Goal: Complete application form: Complete application form

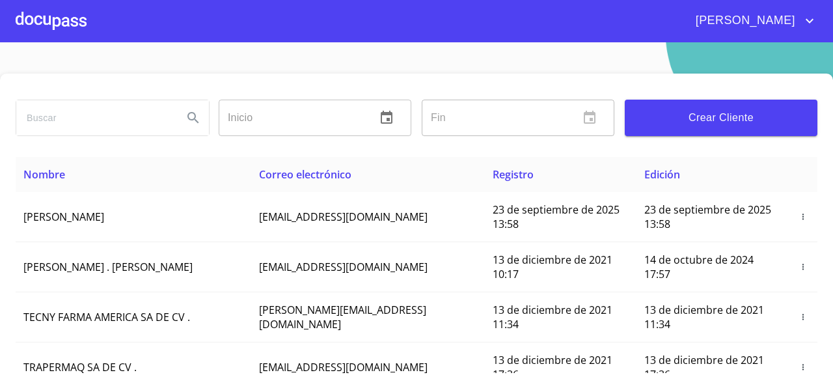
click at [46, 20] on div at bounding box center [51, 21] width 71 height 42
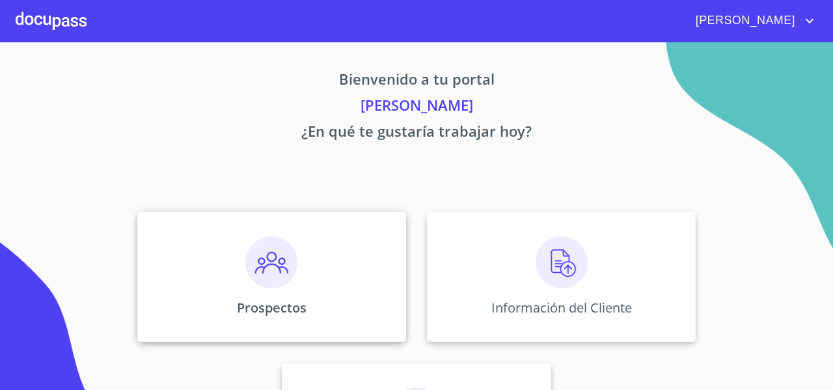
click at [245, 244] on img at bounding box center [271, 262] width 52 height 52
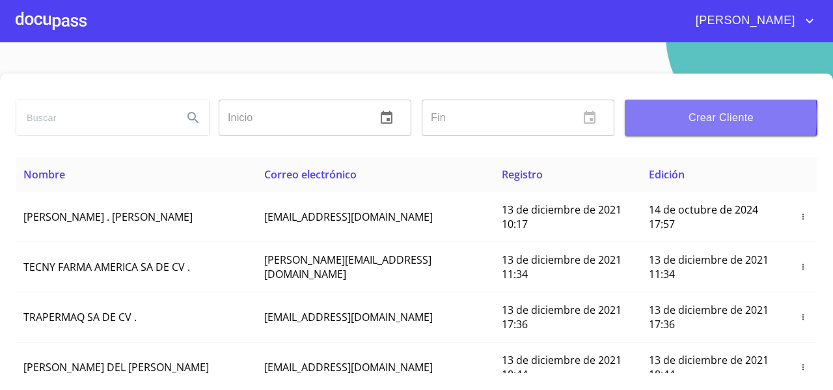
click at [642, 117] on span "Crear Cliente" at bounding box center [722, 118] width 172 height 18
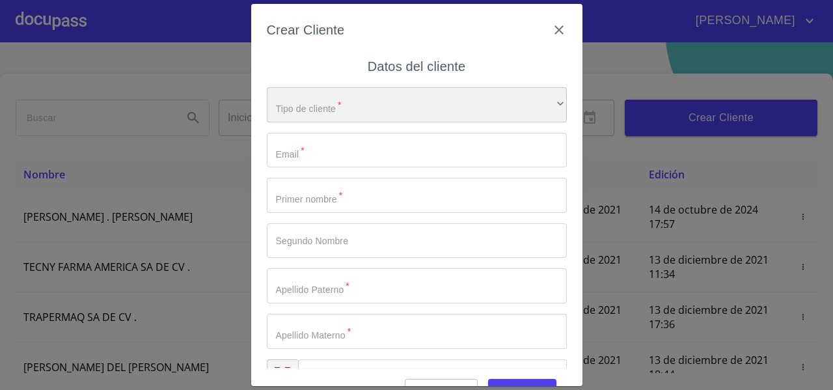
click at [288, 110] on div "​" at bounding box center [417, 104] width 300 height 35
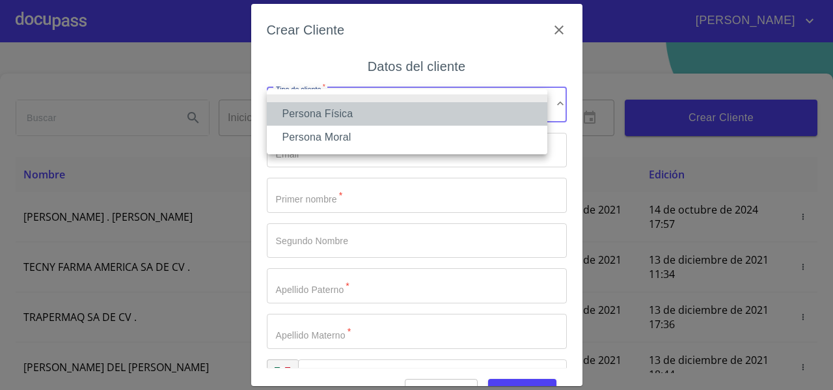
click at [288, 111] on li "Persona Física" at bounding box center [407, 113] width 281 height 23
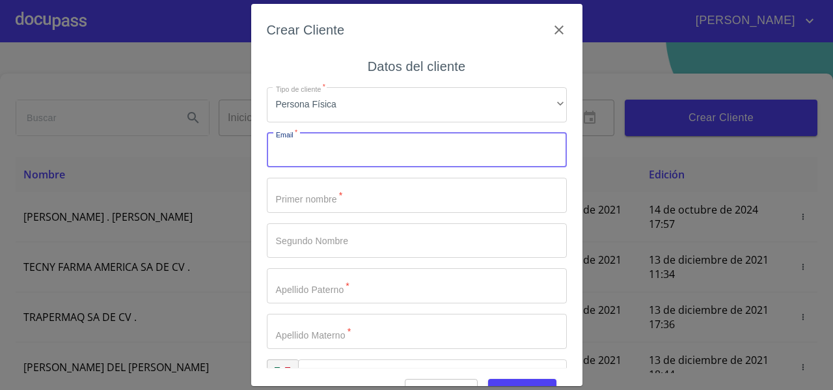
click at [288, 156] on input "Tipo de cliente   *" at bounding box center [417, 150] width 300 height 35
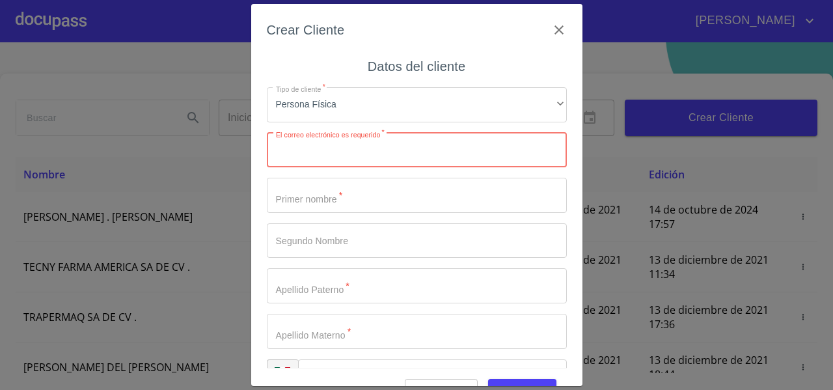
click at [318, 155] on input "Tipo de cliente   *" at bounding box center [417, 150] width 300 height 35
drag, startPoint x: 311, startPoint y: 173, endPoint x: 330, endPoint y: 167, distance: 19.8
click at [330, 167] on div "Tipo de cliente   * Persona Física ​ Correo electrónico con formato no válido  …" at bounding box center [417, 241] width 300 height 328
click at [359, 148] on input "sagem_start2@" at bounding box center [394, 150] width 255 height 35
drag, startPoint x: 398, startPoint y: 153, endPoint x: 275, endPoint y: 157, distance: 123.1
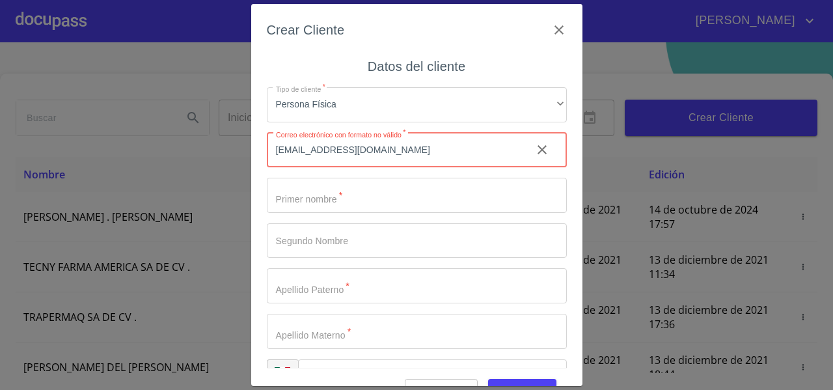
click at [275, 157] on input "sagem_start2@hotmail.com" at bounding box center [394, 150] width 255 height 35
type input "sagem_start2@hotmail.com"
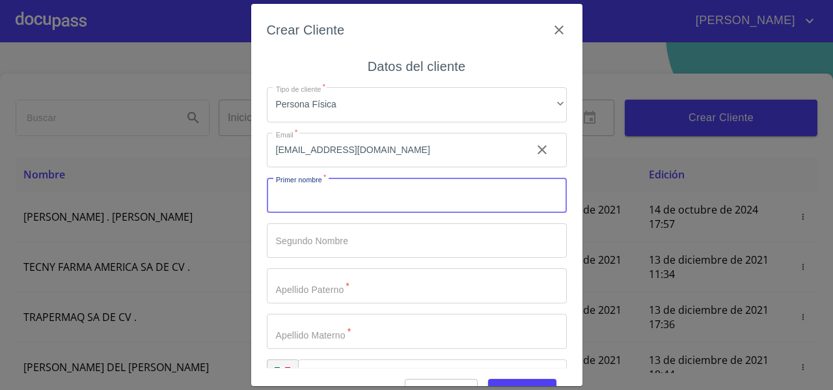
click at [374, 184] on input "Tipo de cliente   *" at bounding box center [417, 195] width 300 height 35
type input "LOURDES"
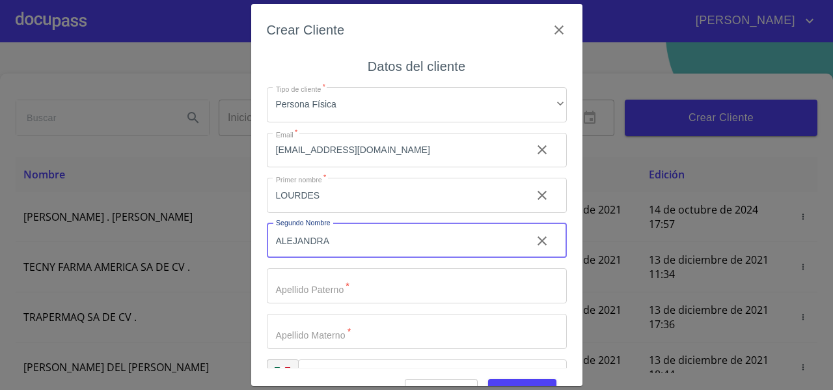
type input "ALEJANDRA"
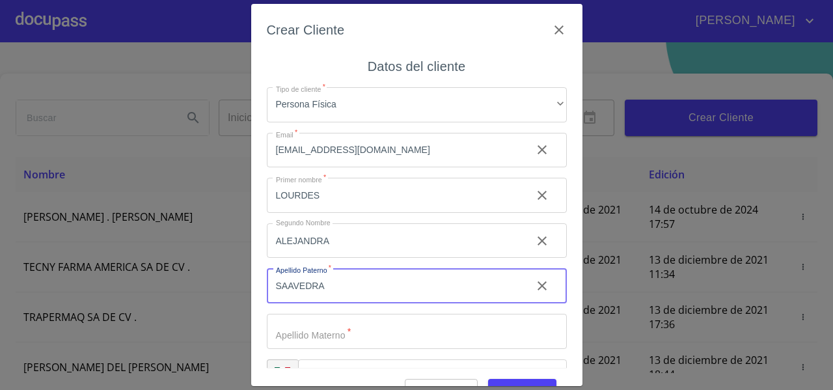
type input "SAAVEDRA"
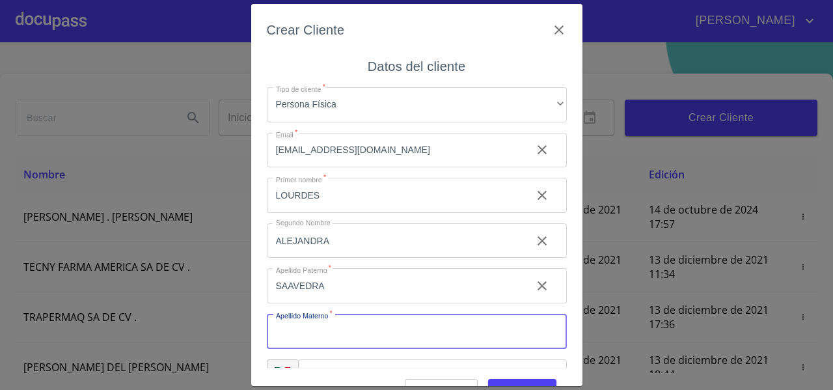
type input "M"
type input "NAPOLES"
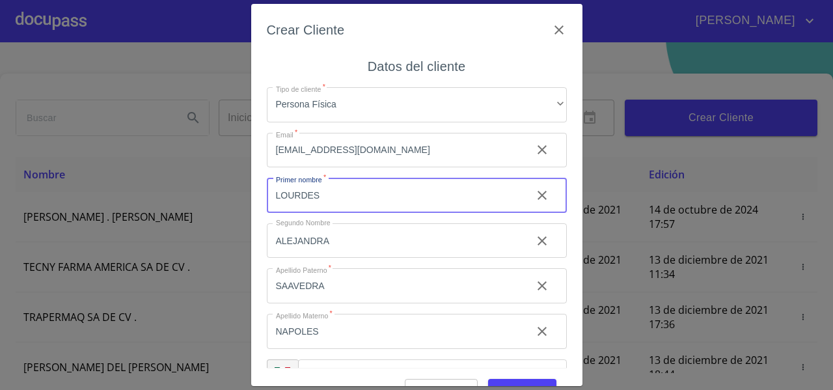
click at [374, 184] on input "LOURDES" at bounding box center [394, 195] width 255 height 35
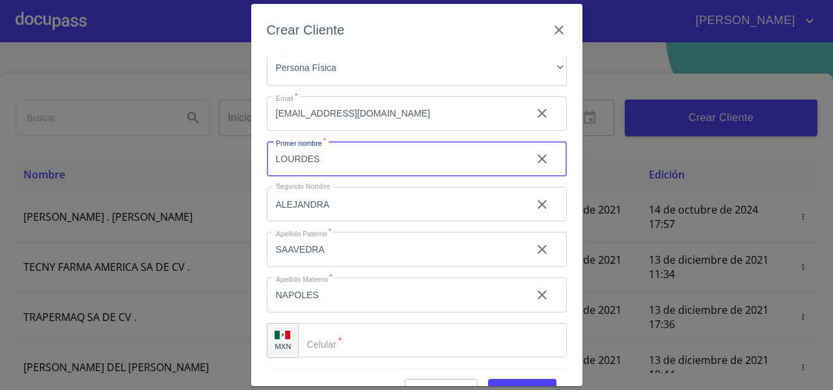
scroll to position [32, 0]
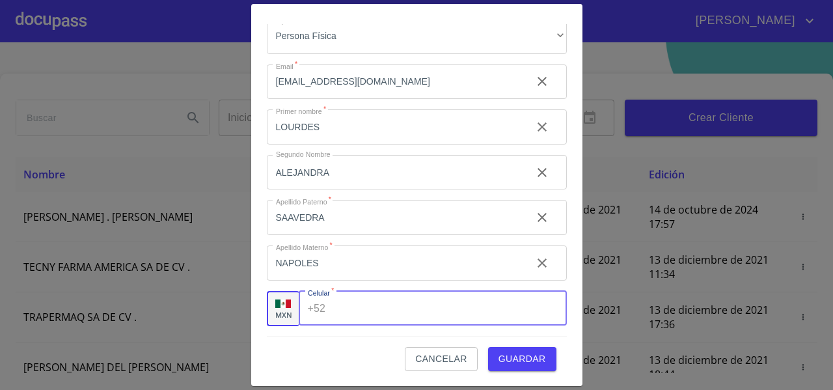
click at [328, 306] on div "+52 ​" at bounding box center [433, 308] width 268 height 35
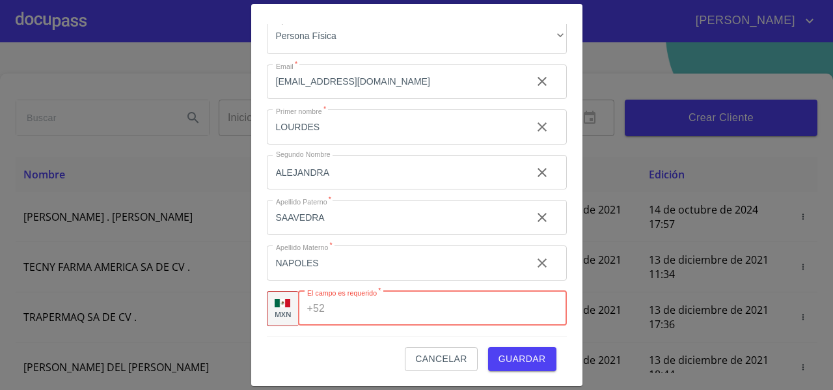
paste input "[PHONE_NUMBER]"
type input "[PHONE_NUMBER]"
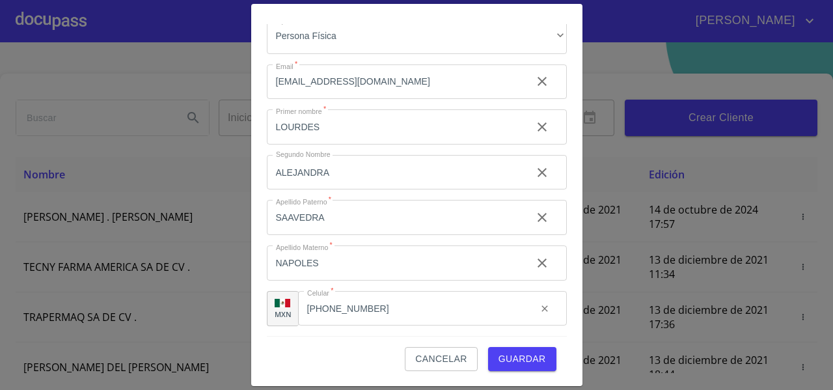
click at [288, 347] on div "Cancelar Guardar" at bounding box center [417, 353] width 300 height 35
click at [526, 354] on span "Guardar" at bounding box center [523, 359] width 48 height 16
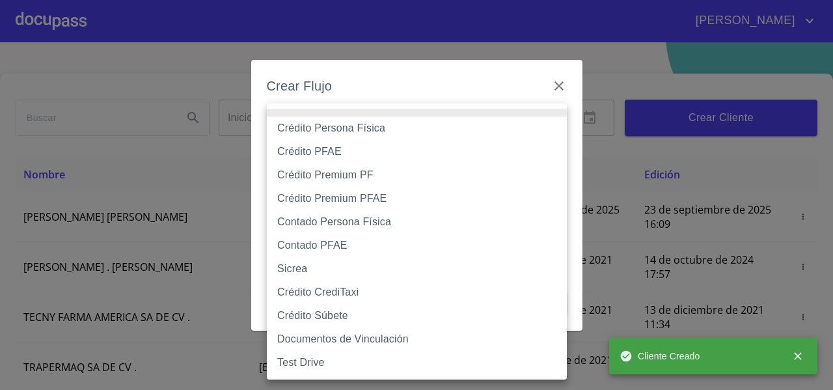
click at [337, 131] on body "FERNANDO Inicio ​ Fin ​ Crear Cliente Nombre Correo electrónico Registro Edició…" at bounding box center [416, 195] width 833 height 390
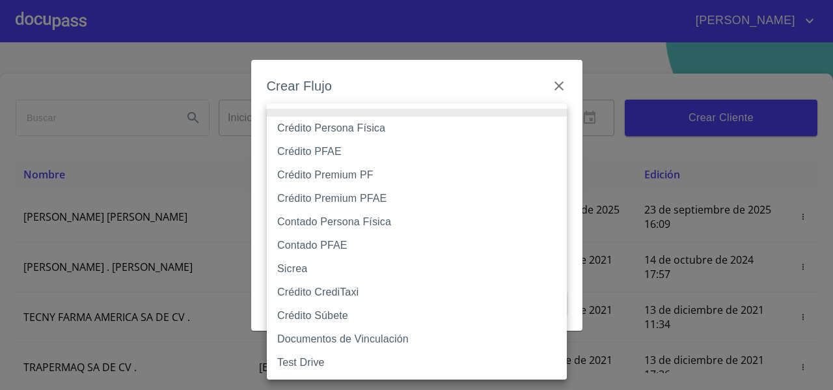
drag, startPoint x: 358, startPoint y: 135, endPoint x: 346, endPoint y: 147, distance: 17.5
click at [346, 147] on ul "Crédito Persona Física Crédito PFAE Crédito Premium PF Crédito Premium PFAE Con…" at bounding box center [417, 242] width 300 height 276
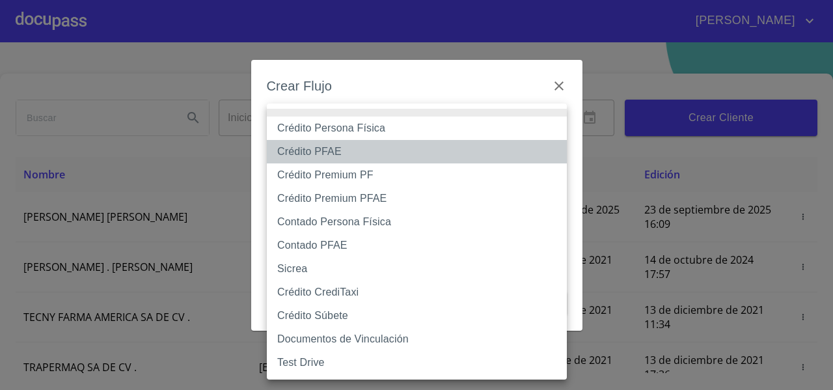
click at [346, 147] on li "Crédito PFAE" at bounding box center [417, 151] width 300 height 23
type input "61b0f1389b8c202ad55b5ebc"
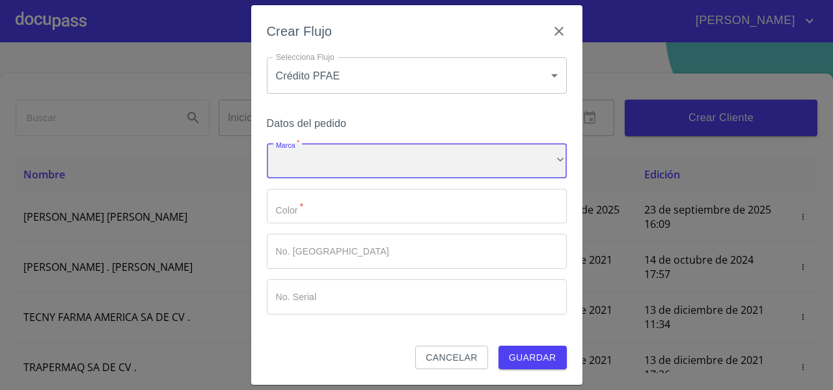
click at [296, 160] on div "​" at bounding box center [417, 160] width 300 height 35
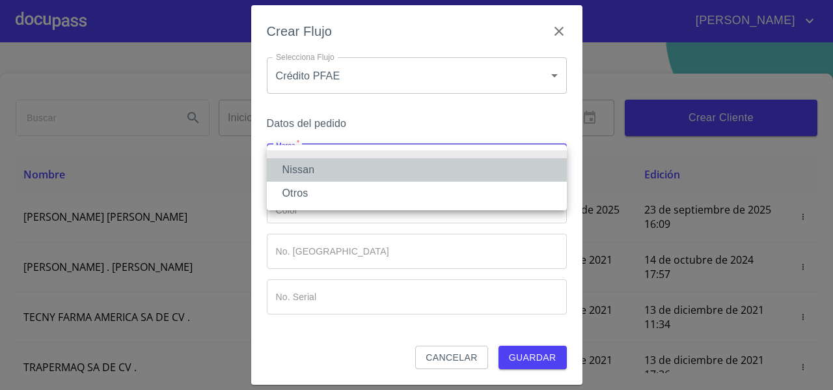
click at [294, 169] on li "Nissan" at bounding box center [417, 169] width 300 height 23
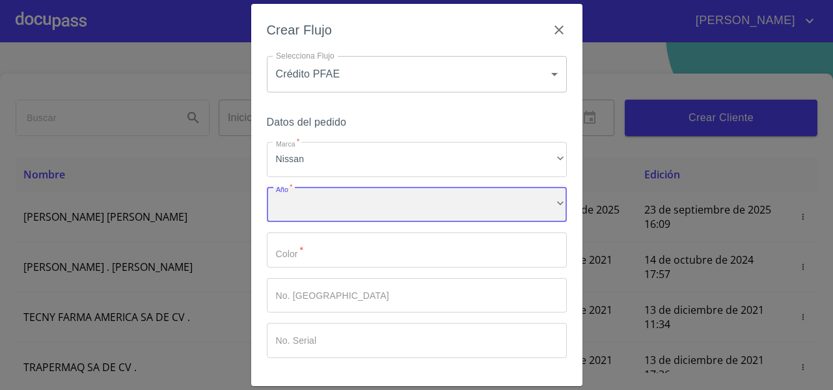
click at [286, 204] on div "​" at bounding box center [417, 205] width 300 height 35
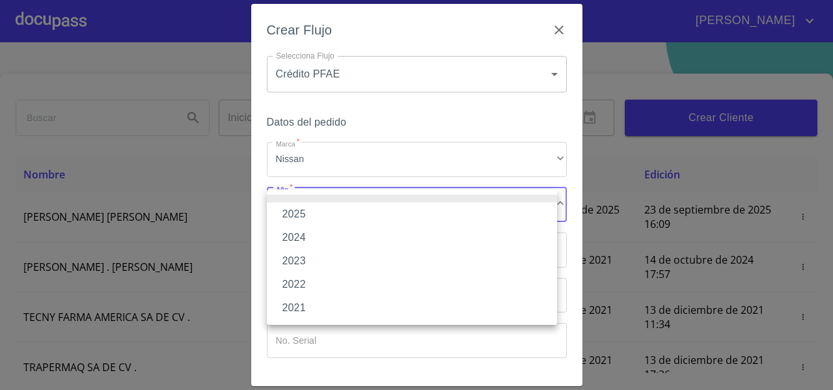
click at [293, 214] on li "2025" at bounding box center [412, 214] width 290 height 23
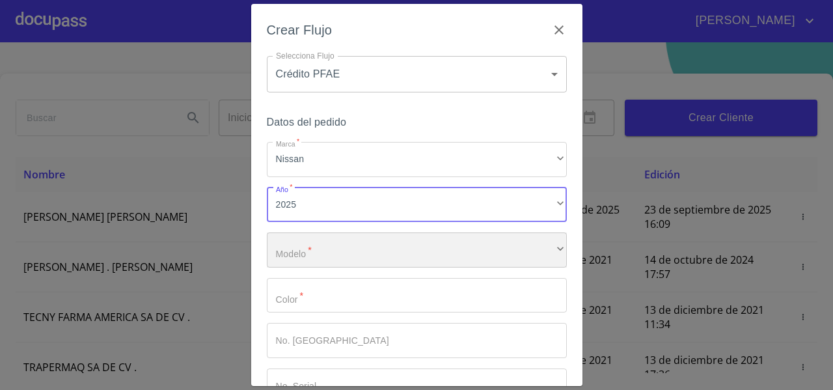
click at [335, 252] on div "​" at bounding box center [417, 249] width 300 height 35
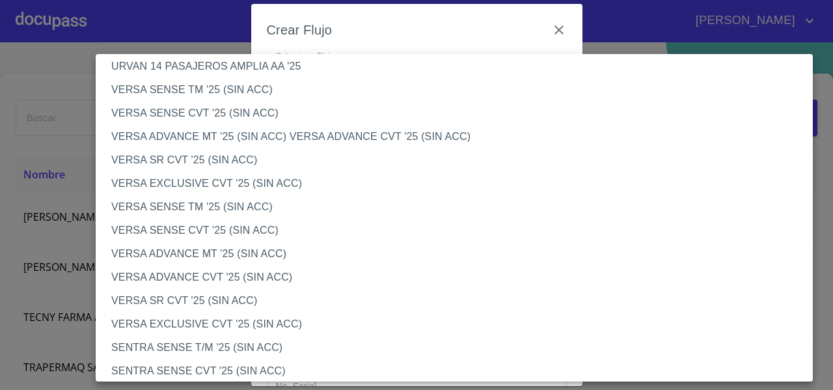
scroll to position [482, 0]
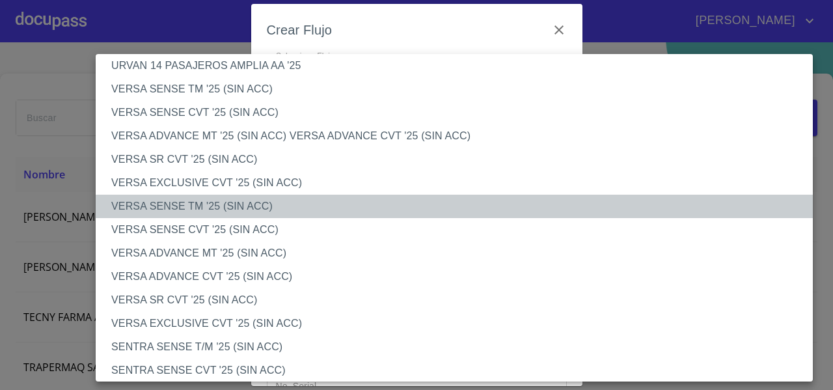
click at [262, 216] on li "VERSA SENSE TM '25 (SIN ACC)" at bounding box center [459, 206] width 727 height 23
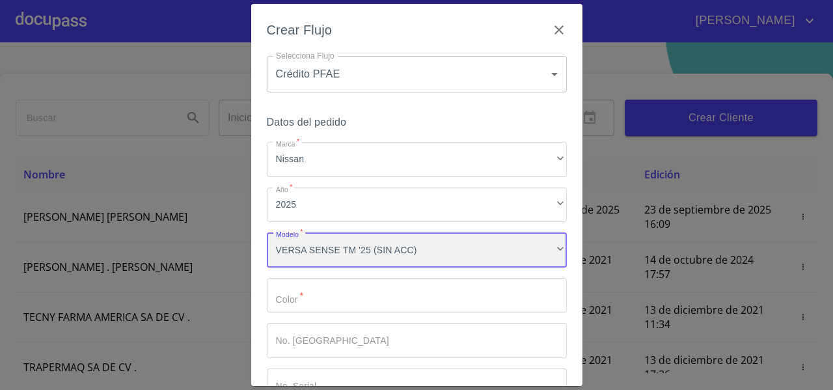
click at [311, 239] on div "VERSA SENSE TM '25 (SIN ACC)" at bounding box center [417, 249] width 300 height 35
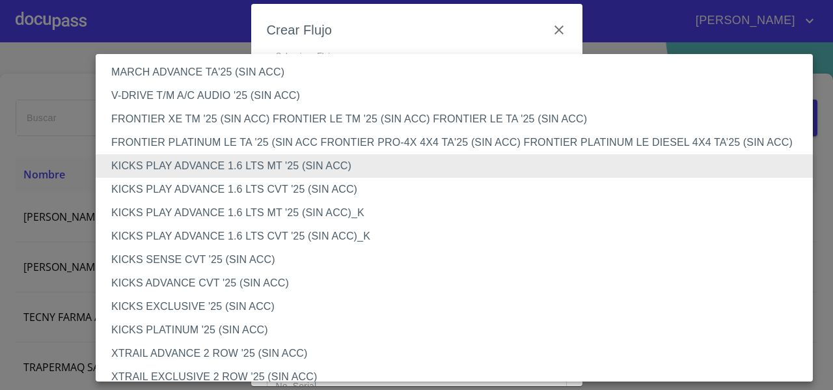
scroll to position [1016, 0]
click at [191, 325] on li "KICKS PLATINUM '25 (SIN ACC)" at bounding box center [459, 328] width 727 height 23
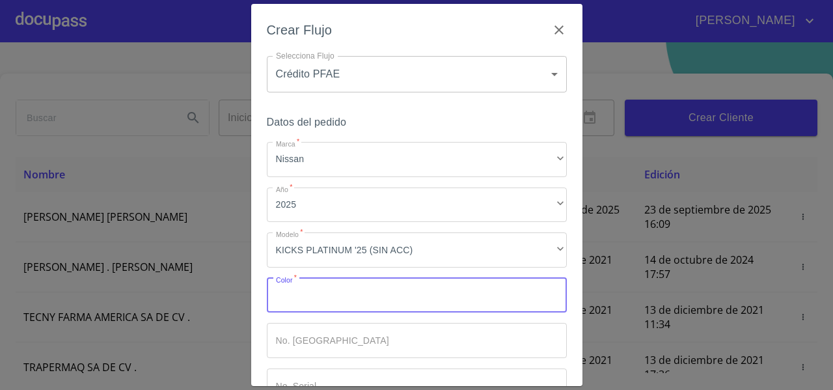
click at [301, 287] on input "Marca   *" at bounding box center [417, 295] width 300 height 35
click at [309, 298] on input "Marca   *" at bounding box center [417, 295] width 300 height 35
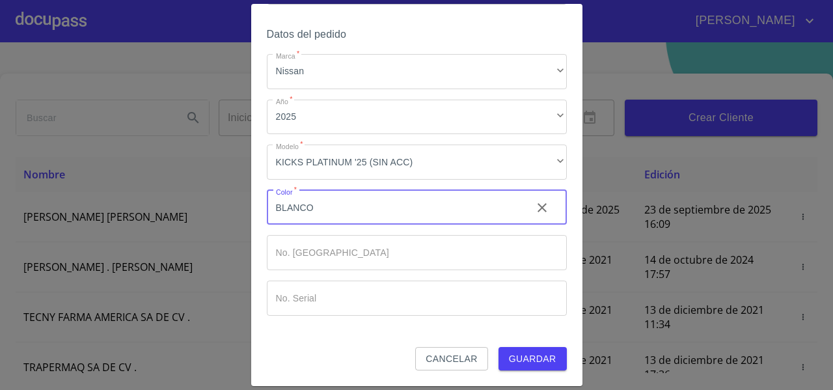
type input "BLANCO"
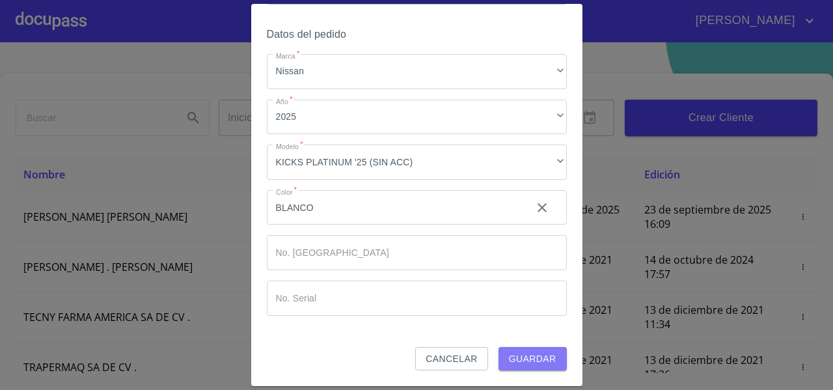
click at [522, 356] on span "Guardar" at bounding box center [533, 359] width 48 height 16
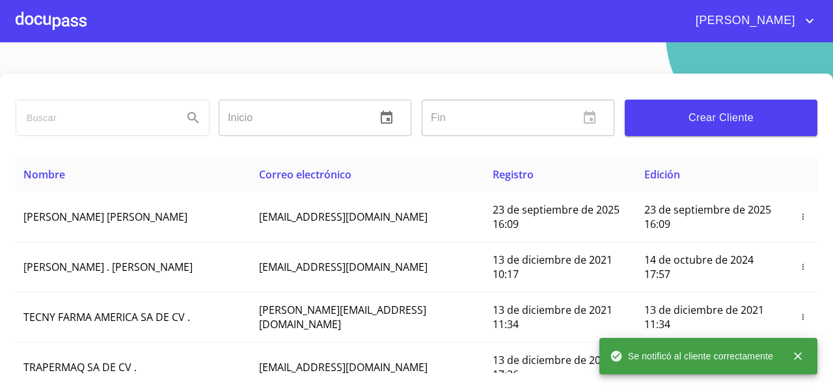
click at [52, 11] on div at bounding box center [51, 21] width 71 height 42
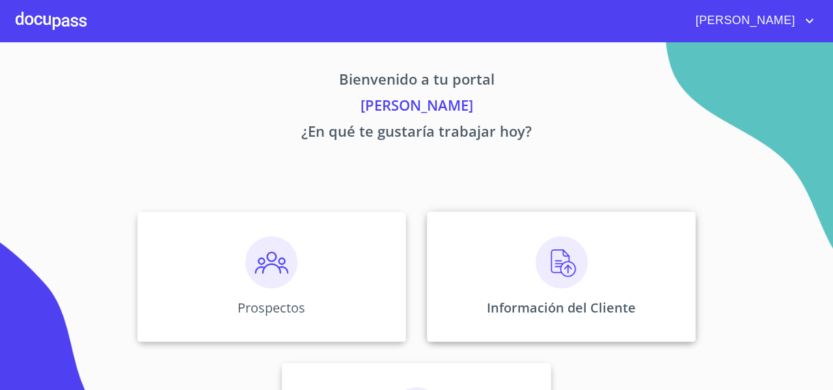
click at [465, 227] on div "Información del Cliente" at bounding box center [561, 277] width 269 height 130
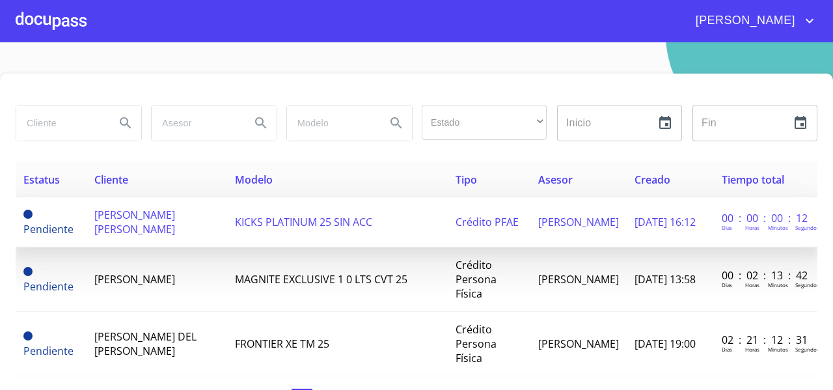
click at [141, 225] on span "[PERSON_NAME] [PERSON_NAME]" at bounding box center [134, 222] width 81 height 29
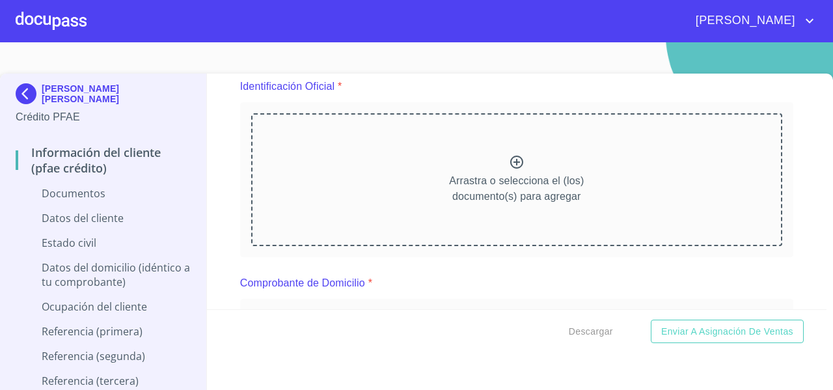
scroll to position [152, 0]
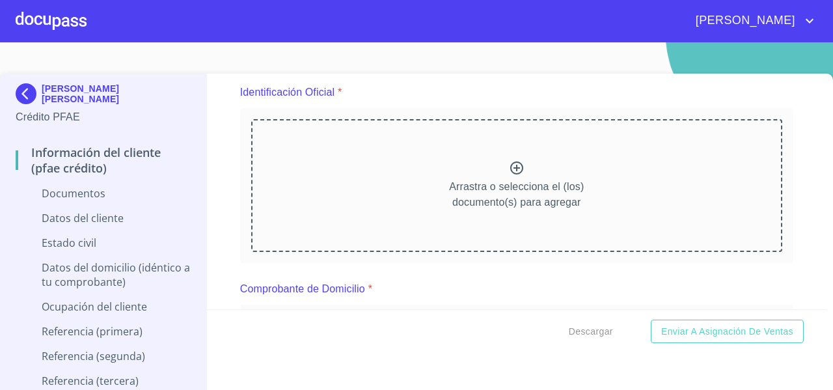
click at [217, 190] on div "Información del cliente (PFAE crédito) Documentos Documento de identificación  …" at bounding box center [517, 192] width 621 height 236
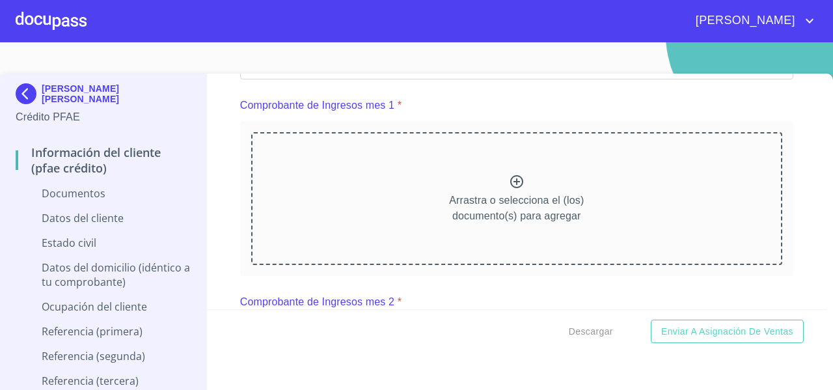
scroll to position [577, 0]
drag, startPoint x: 147, startPoint y: 105, endPoint x: 42, endPoint y: 57, distance: 115.1
click at [42, 57] on section "LOURDES ALEJANDRA SAAVEDRA NAPOLES Crédito PFAE Información del cliente (PFAE c…" at bounding box center [416, 216] width 833 height 348
copy p "[PERSON_NAME] [PERSON_NAME]"
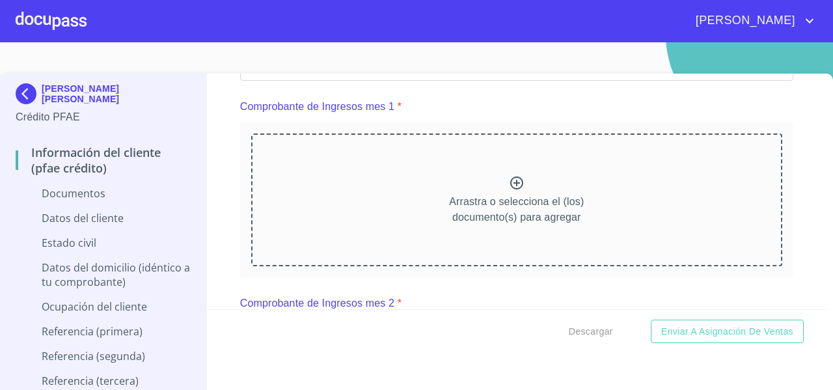
click at [223, 128] on div "Información del cliente (PFAE crédito) Documentos Documento de identificación  …" at bounding box center [517, 192] width 621 height 236
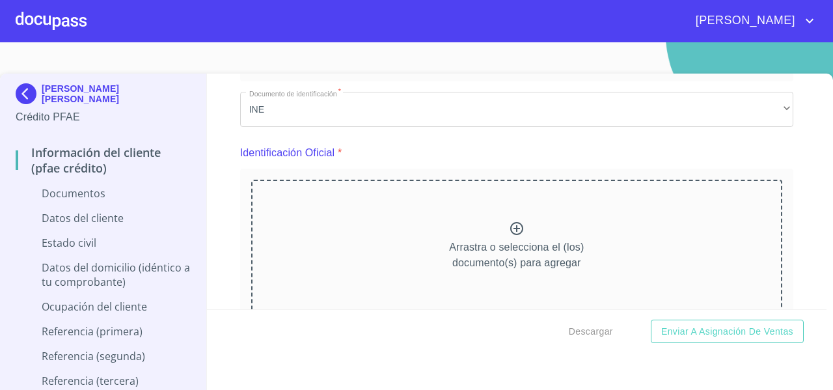
scroll to position [0, 0]
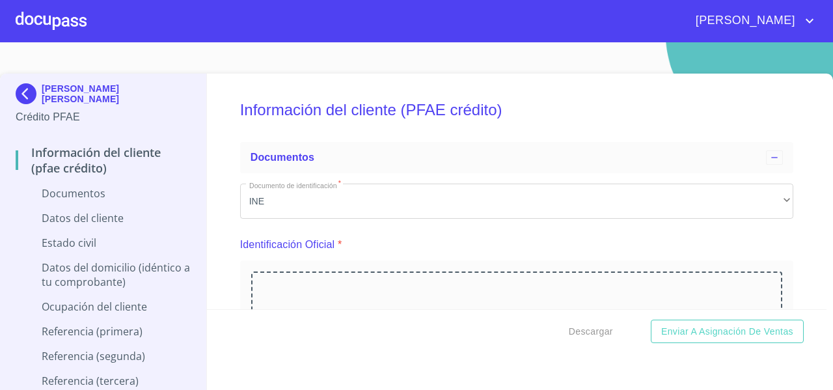
click at [219, 159] on div "Información del cliente (PFAE crédito) Documentos Documento de identificación  …" at bounding box center [517, 192] width 621 height 236
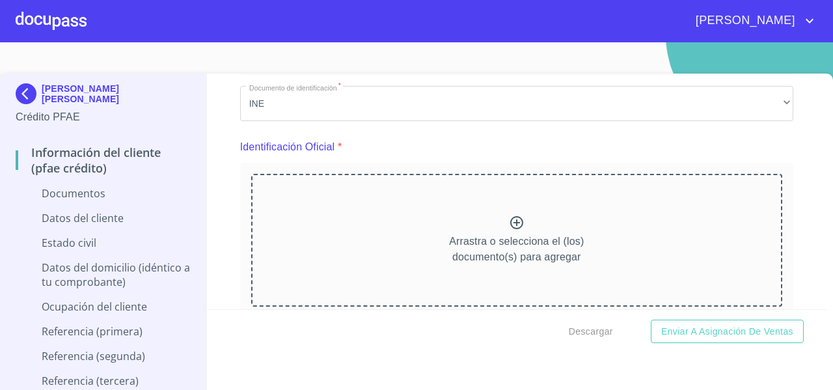
scroll to position [178, 0]
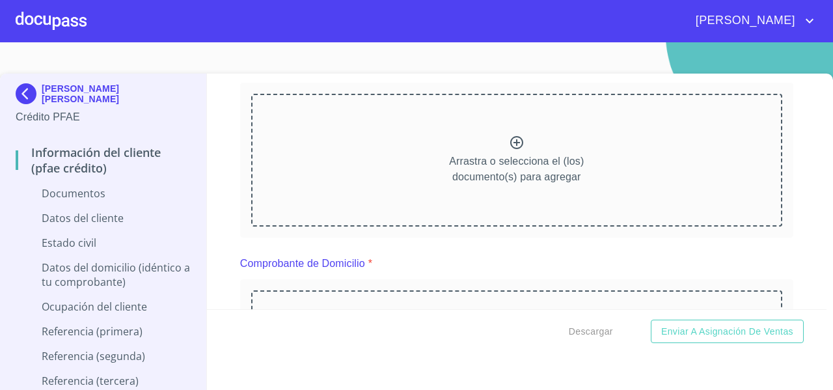
click at [214, 165] on div "Información del cliente (PFAE crédito) Documentos Documento de identificación  …" at bounding box center [517, 192] width 621 height 236
click at [227, 130] on div "Información del cliente (PFAE crédito) Documentos Documento de identificación  …" at bounding box center [517, 192] width 621 height 236
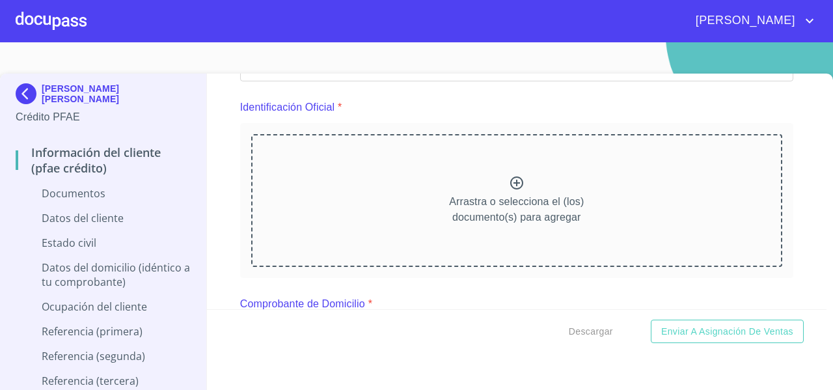
scroll to position [142, 0]
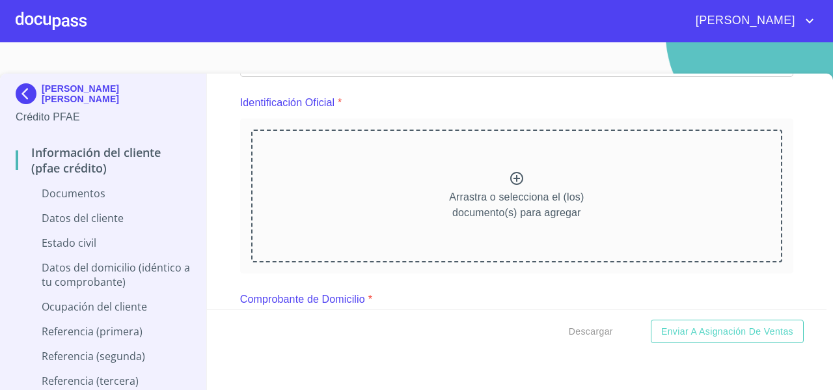
click at [322, 191] on div "Arrastra o selecciona el (los) documento(s) para agregar" at bounding box center [516, 196] width 531 height 133
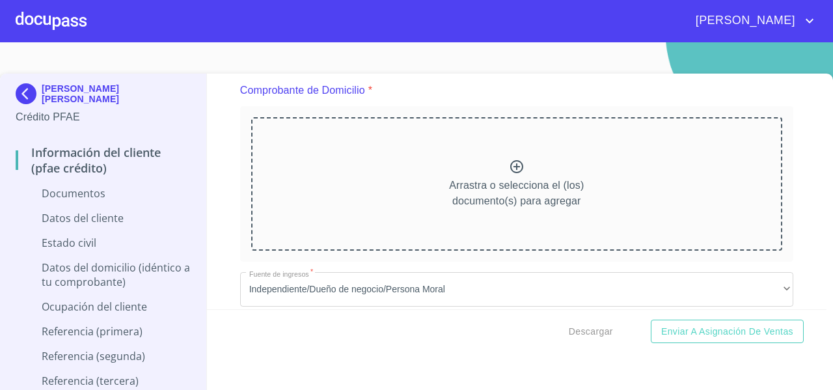
scroll to position [695, 0]
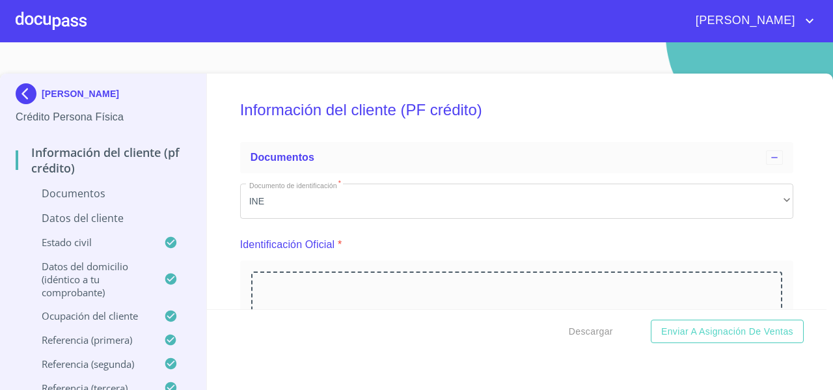
click at [168, 98] on div "[PERSON_NAME]" at bounding box center [103, 96] width 175 height 26
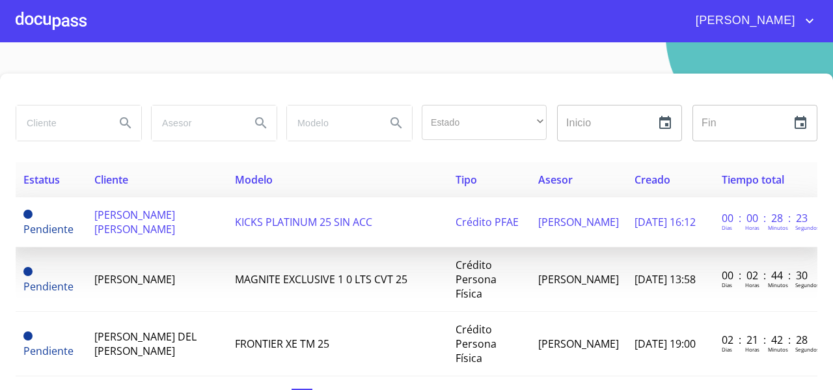
click at [175, 225] on span "[PERSON_NAME] [PERSON_NAME]" at bounding box center [134, 222] width 81 height 29
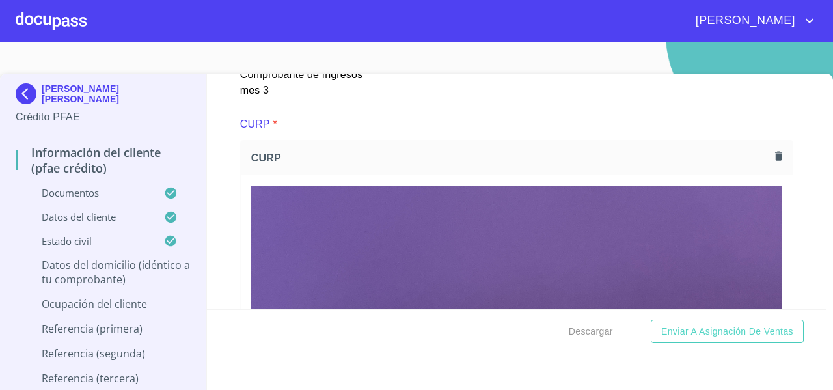
scroll to position [2914, 0]
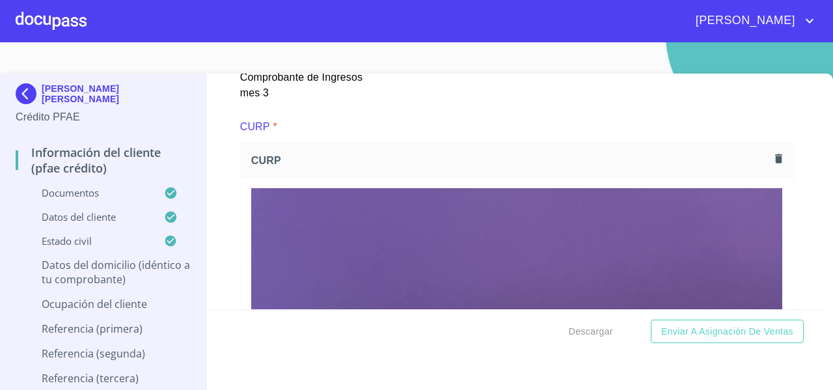
click at [775, 163] on icon "button" at bounding box center [778, 158] width 7 height 9
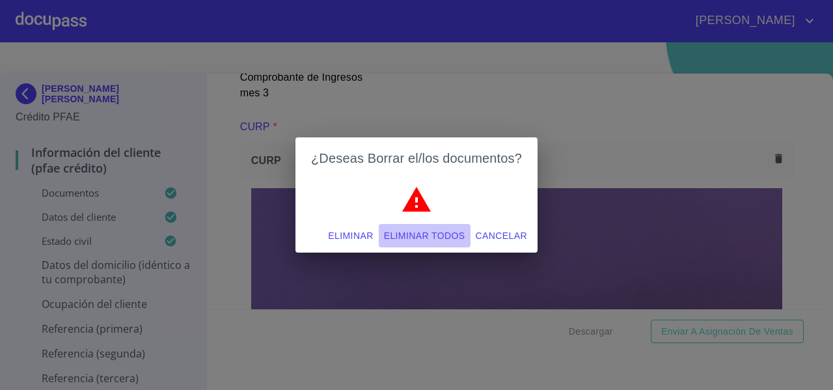
click at [398, 245] on button "Eliminar todos" at bounding box center [425, 236] width 92 height 24
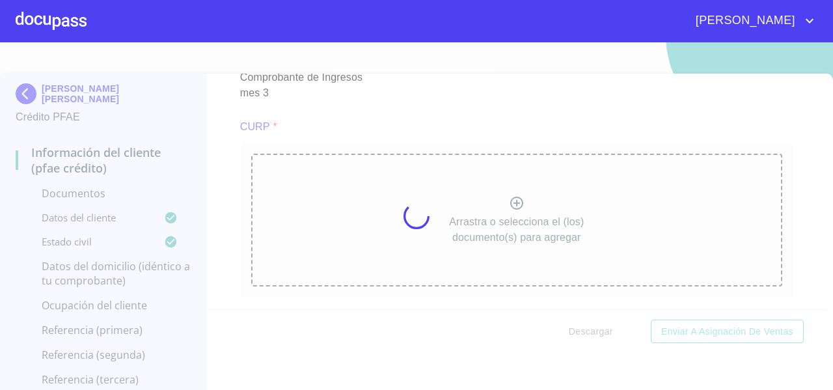
click at [354, 234] on div at bounding box center [416, 216] width 833 height 348
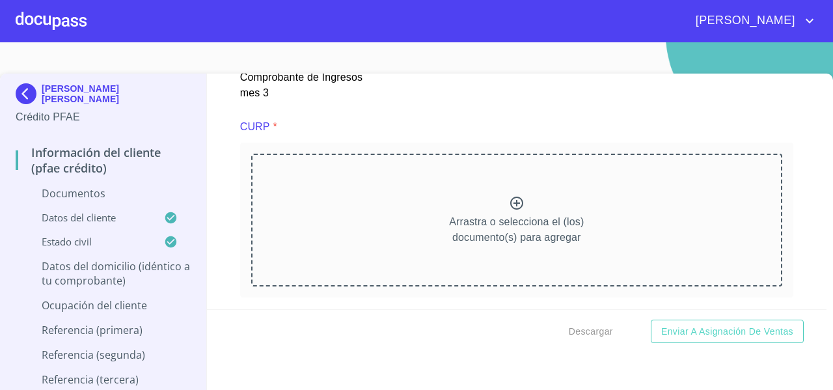
click at [354, 234] on div "Arrastra o selecciona el (los) documento(s) para agregar" at bounding box center [516, 220] width 531 height 133
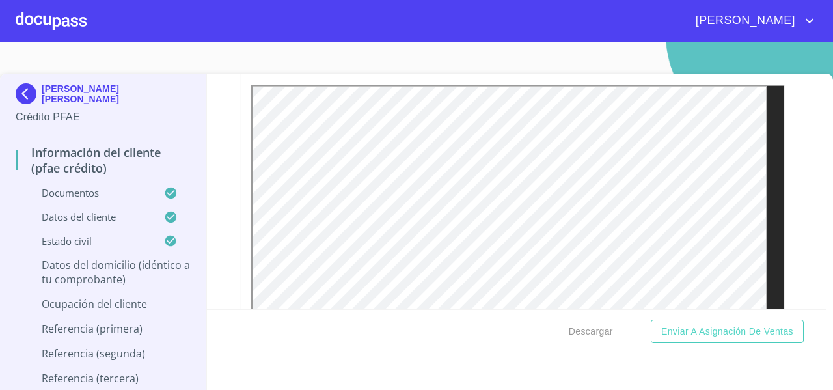
scroll to position [881, 0]
drag, startPoint x: 774, startPoint y: 180, endPoint x: 787, endPoint y: 169, distance: 17.6
click at [787, 169] on div "Información del cliente (PFAE crédito) Documentos Documento de identificación  …" at bounding box center [517, 192] width 621 height 236
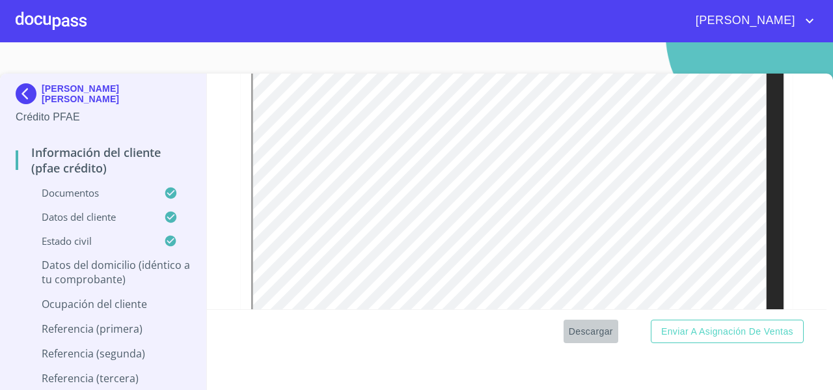
click at [569, 335] on span "Descargar" at bounding box center [591, 332] width 44 height 16
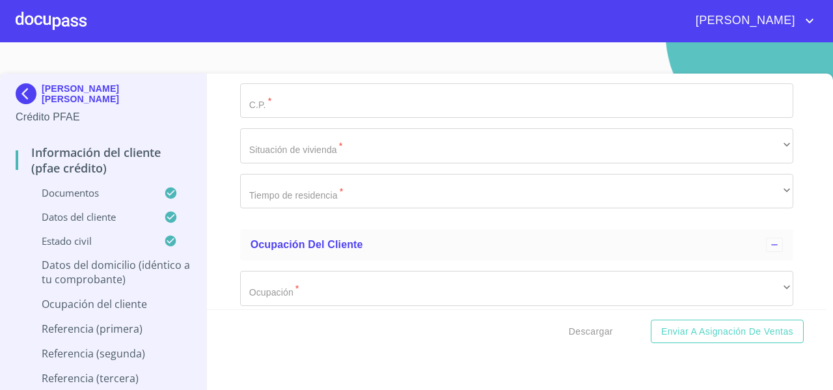
scroll to position [5192, 0]
click at [33, 89] on img at bounding box center [29, 93] width 26 height 21
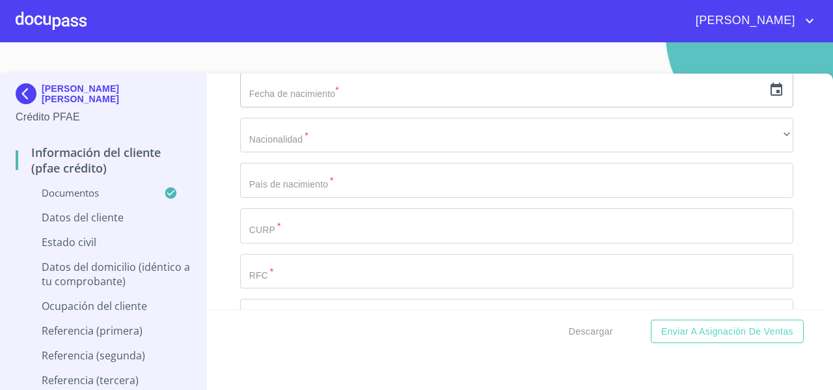
scroll to position [4643, 0]
click at [24, 90] on img at bounding box center [29, 93] width 26 height 21
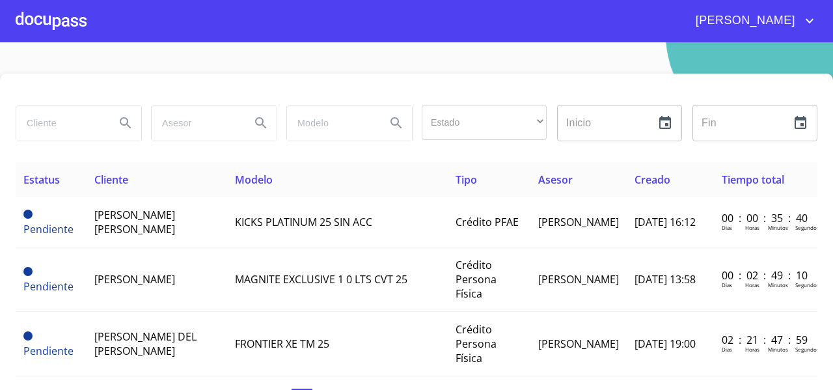
click at [11, 232] on div "Estado ​ ​ Inicio ​ Fin ​ Estatus Cliente Modelo Tipo Asesor Creado Tiempo tota…" at bounding box center [416, 244] width 833 height 341
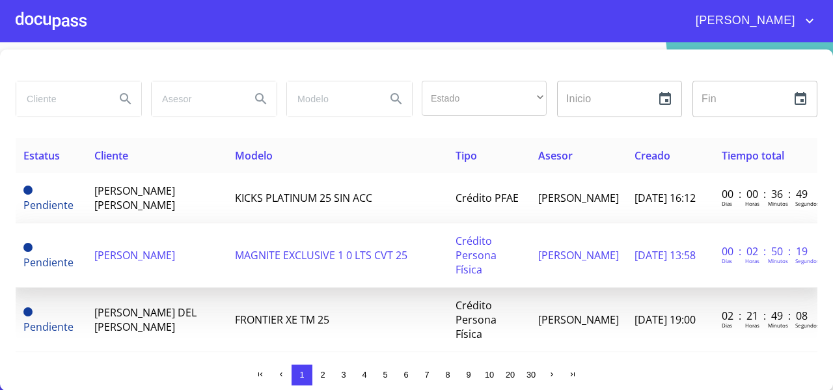
click at [138, 255] on span "[PERSON_NAME]" at bounding box center [134, 255] width 81 height 14
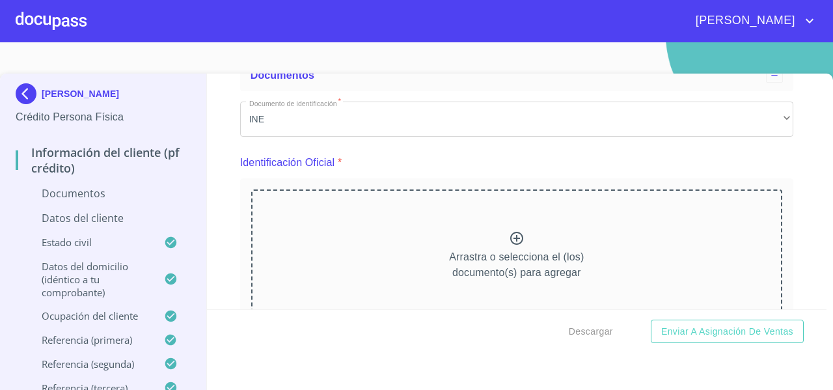
scroll to position [175, 0]
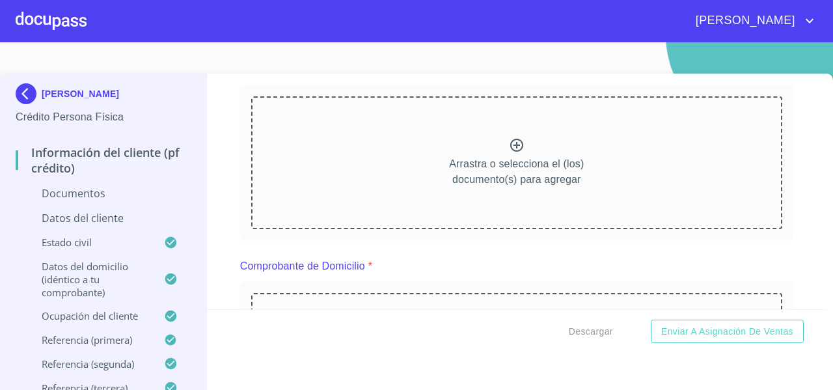
click at [29, 93] on img at bounding box center [29, 93] width 26 height 21
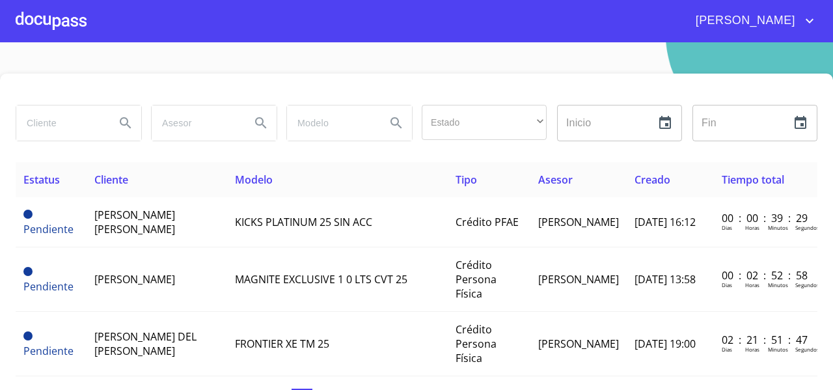
click at [49, 22] on div at bounding box center [51, 21] width 71 height 42
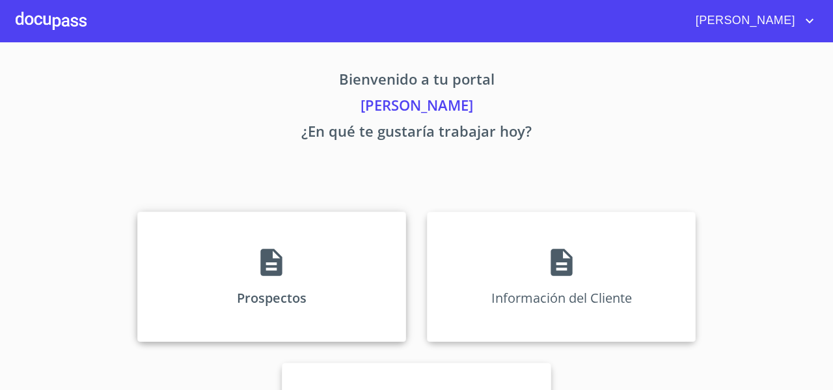
click at [171, 263] on div "Prospectos" at bounding box center [271, 277] width 269 height 130
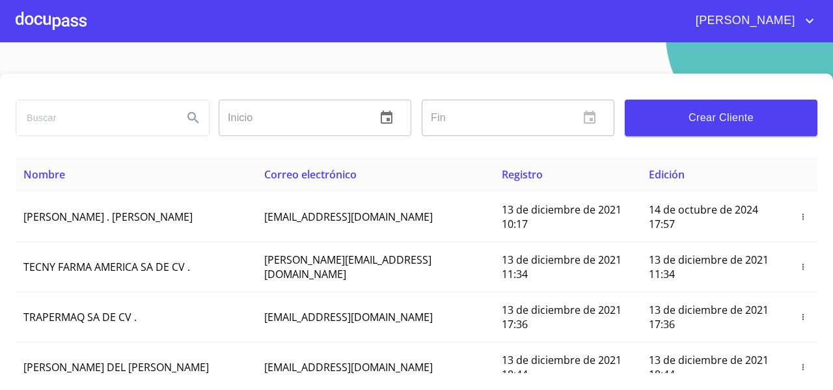
click at [46, 115] on input "search" at bounding box center [94, 117] width 156 height 35
type input "LOURDES ALEJANDRA"
click at [181, 117] on button "Search" at bounding box center [193, 117] width 31 height 31
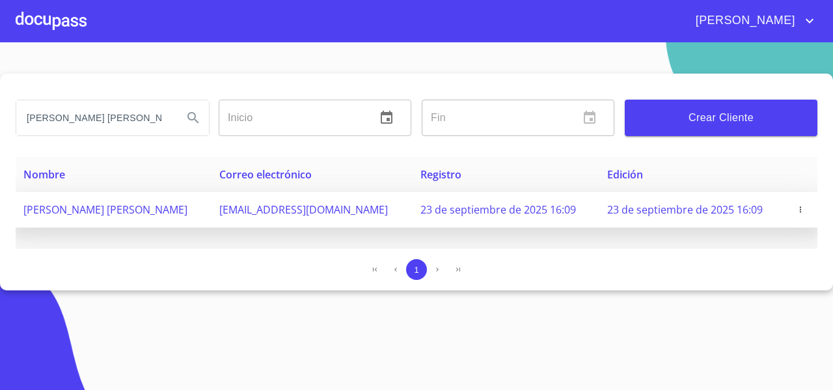
drag, startPoint x: 16, startPoint y: 212, endPoint x: 237, endPoint y: 226, distance: 221.2
click at [212, 226] on td "[PERSON_NAME] [PERSON_NAME]" at bounding box center [114, 210] width 196 height 36
copy span "[PERSON_NAME] [PERSON_NAME]"
drag, startPoint x: 258, startPoint y: 217, endPoint x: 402, endPoint y: 215, distance: 143.9
click at [402, 215] on td "[EMAIL_ADDRESS][DOMAIN_NAME]" at bounding box center [312, 210] width 201 height 36
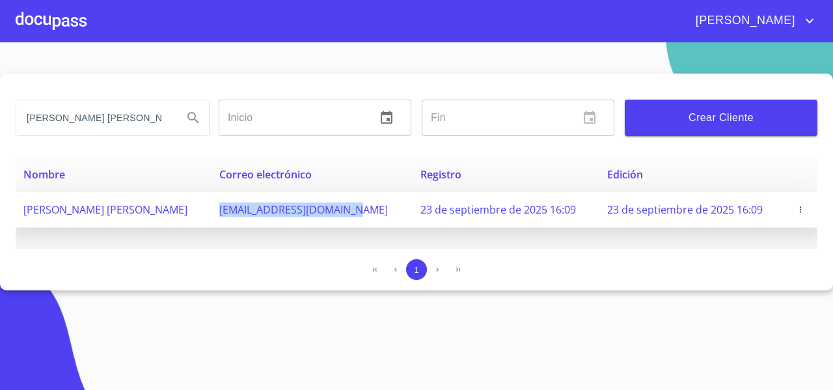
copy span "[EMAIL_ADDRESS][DOMAIN_NAME]"
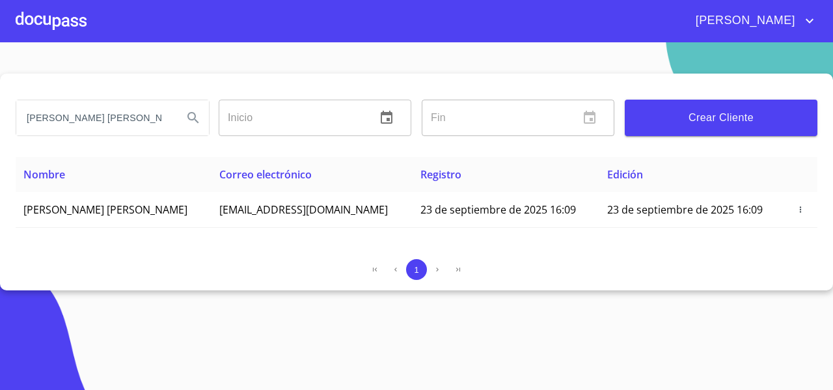
click at [126, 290] on section "LOURDES ALEJANDRA Inicio ​ Fin ​ Crear Cliente Nombre Correo electrónico Regist…" at bounding box center [416, 216] width 833 height 348
click at [146, 115] on input "LOURDES ALEJANDRA" at bounding box center [94, 117] width 156 height 35
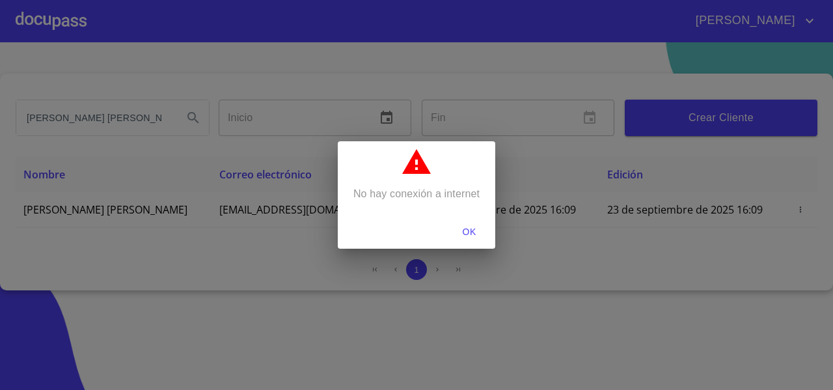
click at [468, 237] on span "OK" at bounding box center [469, 232] width 31 height 16
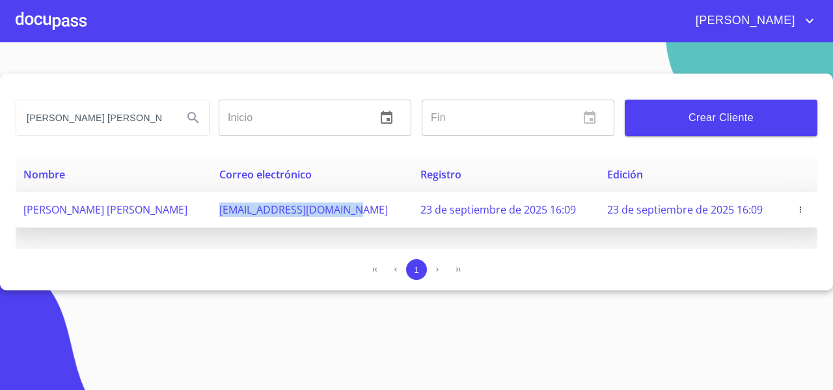
drag, startPoint x: 262, startPoint y: 211, endPoint x: 399, endPoint y: 221, distance: 137.8
click at [399, 221] on td "sagem_start2@hotmail.com" at bounding box center [312, 210] width 201 height 36
copy span "sagem_start2@hotmail.com"
drag, startPoint x: 235, startPoint y: 209, endPoint x: 23, endPoint y: 214, distance: 211.7
click at [23, 214] on td "[PERSON_NAME] [PERSON_NAME]" at bounding box center [114, 210] width 196 height 36
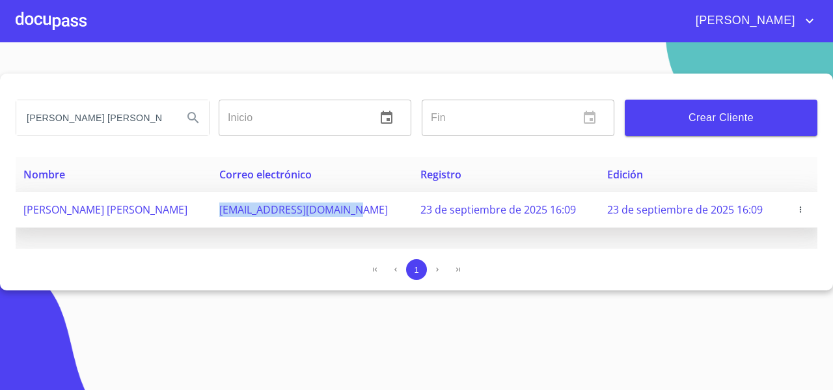
copy span "[PERSON_NAME] [PERSON_NAME]"
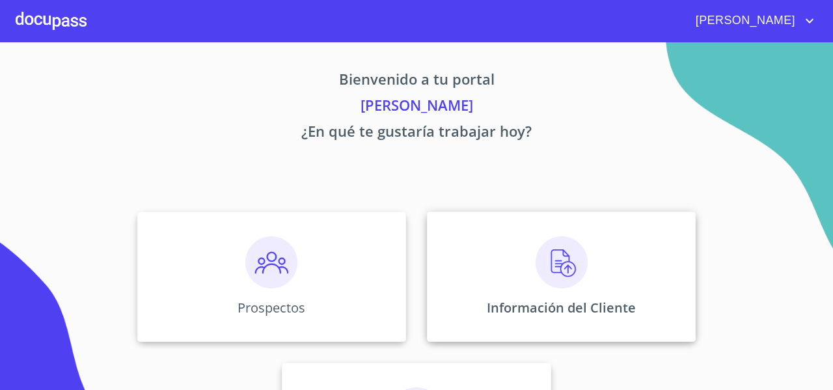
click at [477, 266] on div "Información del Cliente" at bounding box center [561, 277] width 269 height 130
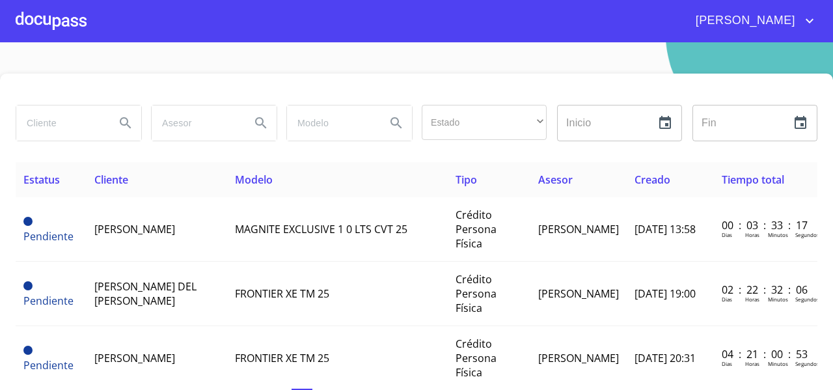
click at [60, 127] on input "search" at bounding box center [60, 122] width 89 height 35
drag, startPoint x: 91, startPoint y: 127, endPoint x: 3, endPoint y: 131, distance: 88.0
click at [3, 131] on div "ALEJANDRA Estado ​ ​ Inicio ​ Fin ​ Estatus Cliente Modelo Tipo Asesor Creado T…" at bounding box center [416, 244] width 833 height 341
paste input "LOURDES ALEJANDRA"
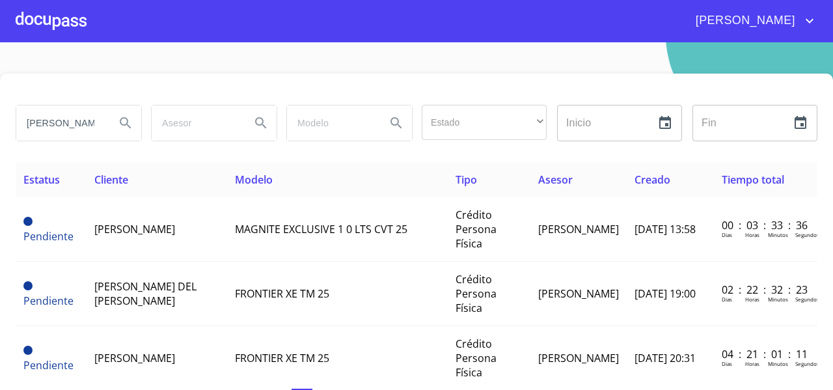
scroll to position [0, 38]
type input "LOURDES ALEJANDRA"
click at [122, 126] on icon "Search" at bounding box center [126, 123] width 16 height 16
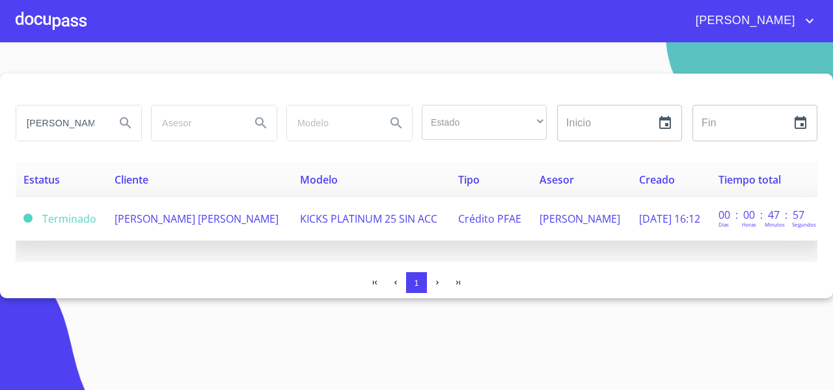
click at [160, 236] on td "[PERSON_NAME] [PERSON_NAME]" at bounding box center [200, 219] width 186 height 44
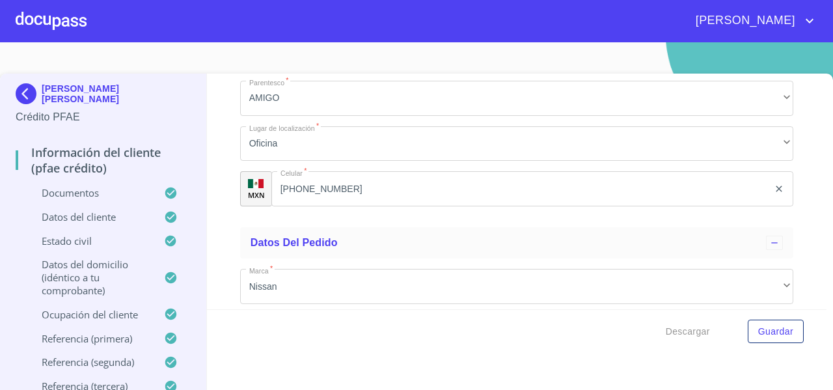
scroll to position [7456, 0]
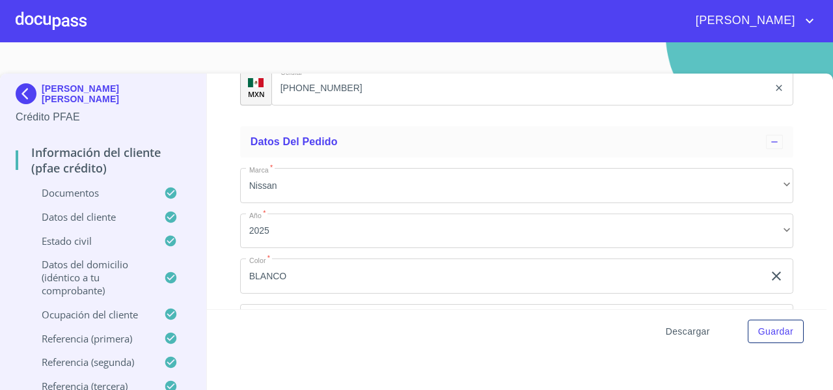
click at [682, 332] on span "Descargar" at bounding box center [688, 332] width 44 height 16
click at [792, 141] on div "Información del cliente (PFAE crédito) Documentos Documento de identificación  …" at bounding box center [517, 192] width 621 height 236
